Goal: Information Seeking & Learning: Learn about a topic

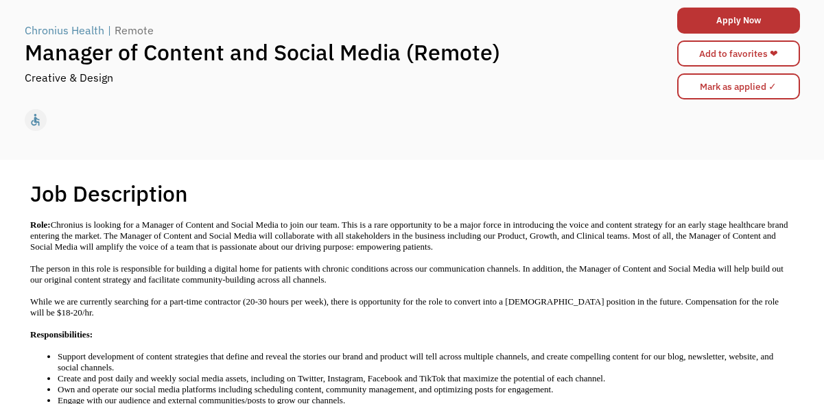
scroll to position [104, 0]
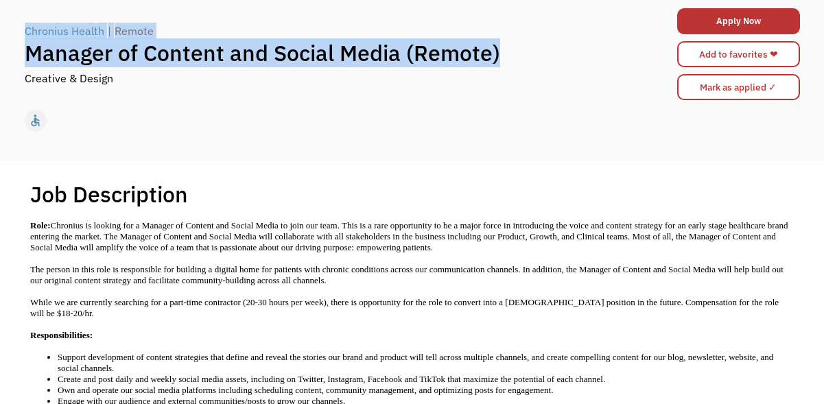
drag, startPoint x: 500, startPoint y: 54, endPoint x: 1, endPoint y: 30, distance: 499.6
click at [6, 34] on div "← Back to all jobs Chronius Health | Remote Manager of Content and Social Media…" at bounding box center [412, 56] width 824 height 209
copy div "Chronius Health | Remote Manager of Content and Social Media (Remote)"
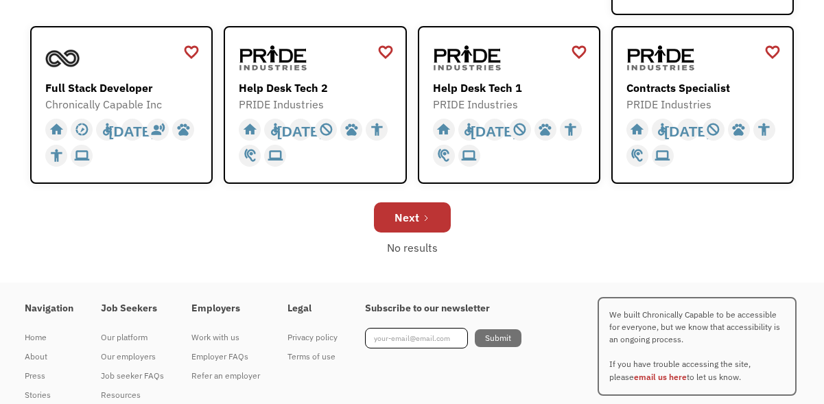
scroll to position [583, 0]
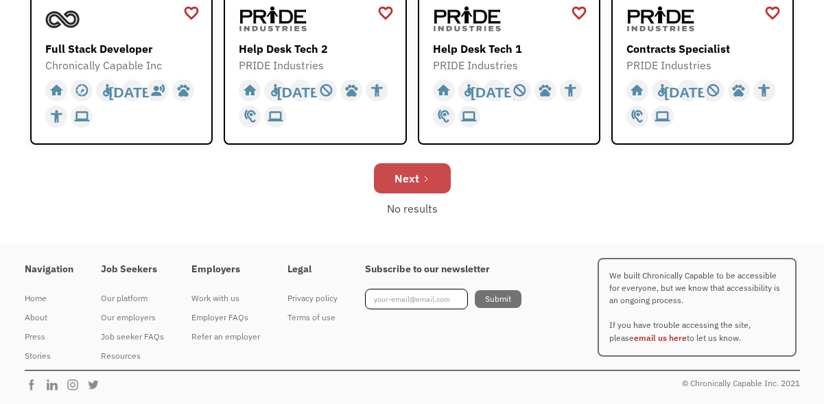
click at [413, 177] on div "Next" at bounding box center [407, 178] width 25 height 16
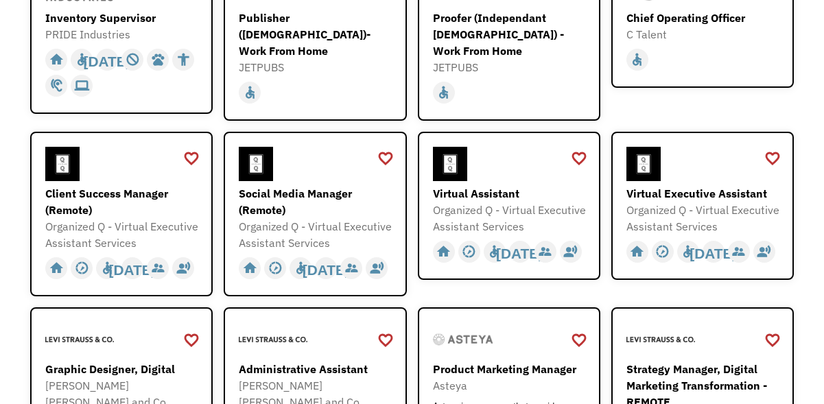
scroll to position [243, 0]
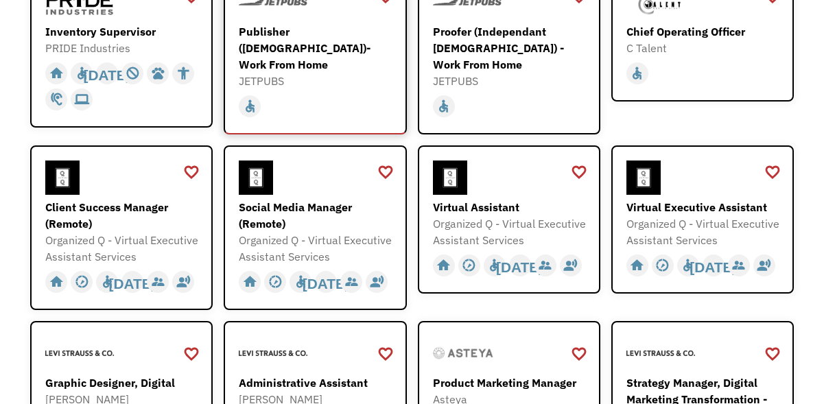
click at [321, 73] on div "JETPUBS" at bounding box center [317, 81] width 156 height 16
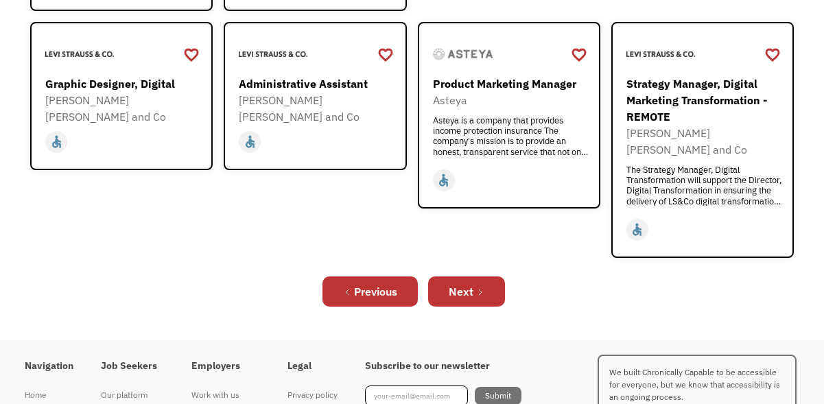
scroll to position [543, 0]
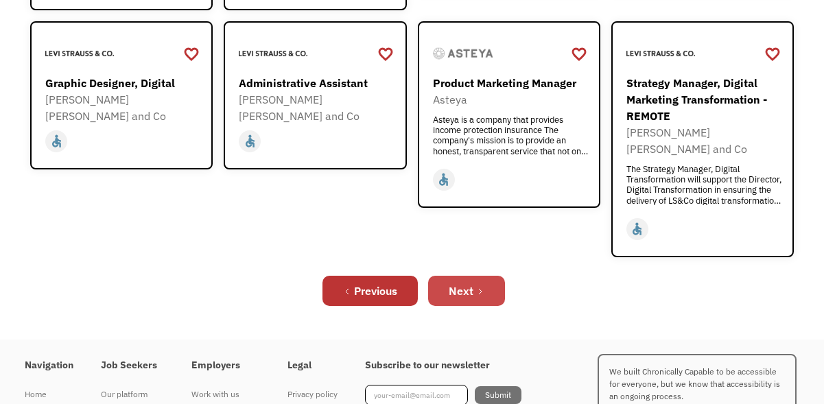
click at [468, 283] on div "Next" at bounding box center [461, 291] width 25 height 16
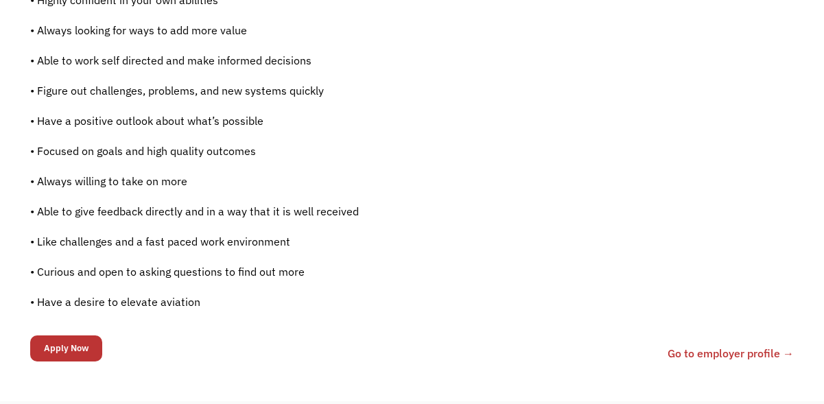
scroll to position [1208, 0]
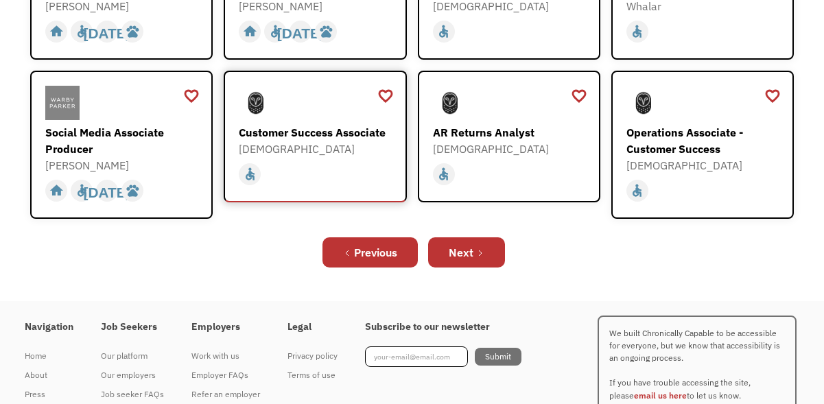
scroll to position [550, 0]
